Goal: Navigation & Orientation: Find specific page/section

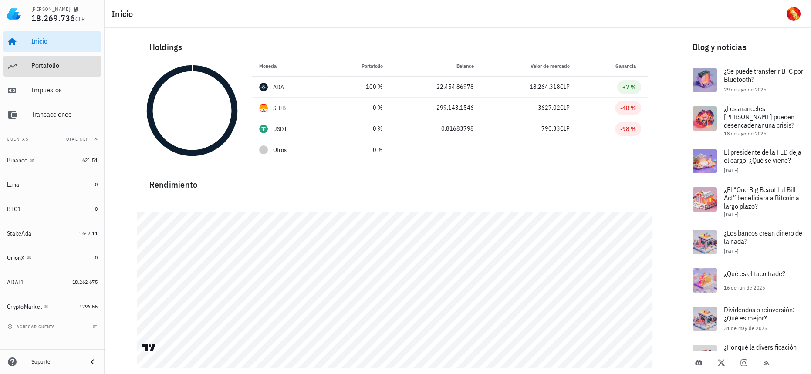
click at [45, 72] on div "Portafolio" at bounding box center [64, 66] width 66 height 20
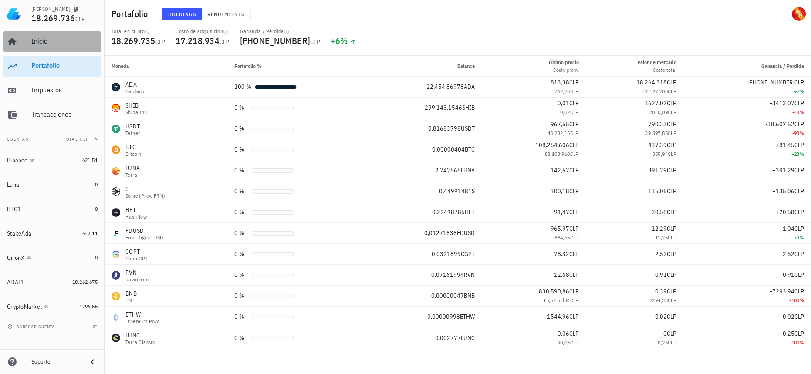
click at [40, 47] on div "Inicio" at bounding box center [64, 42] width 66 height 20
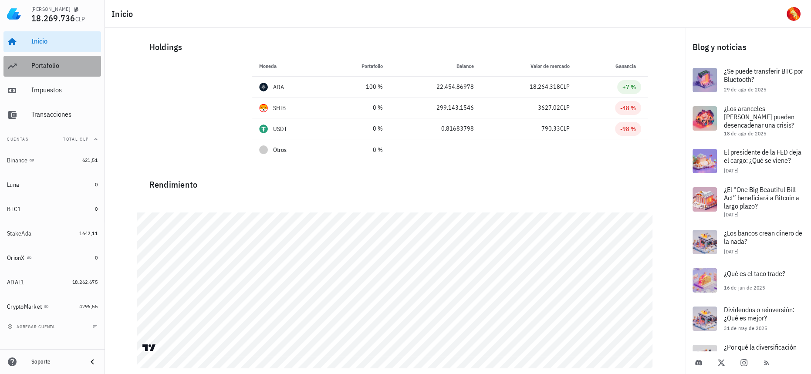
click at [48, 71] on div "Portafolio" at bounding box center [64, 66] width 66 height 20
